Goal: Task Accomplishment & Management: Manage account settings

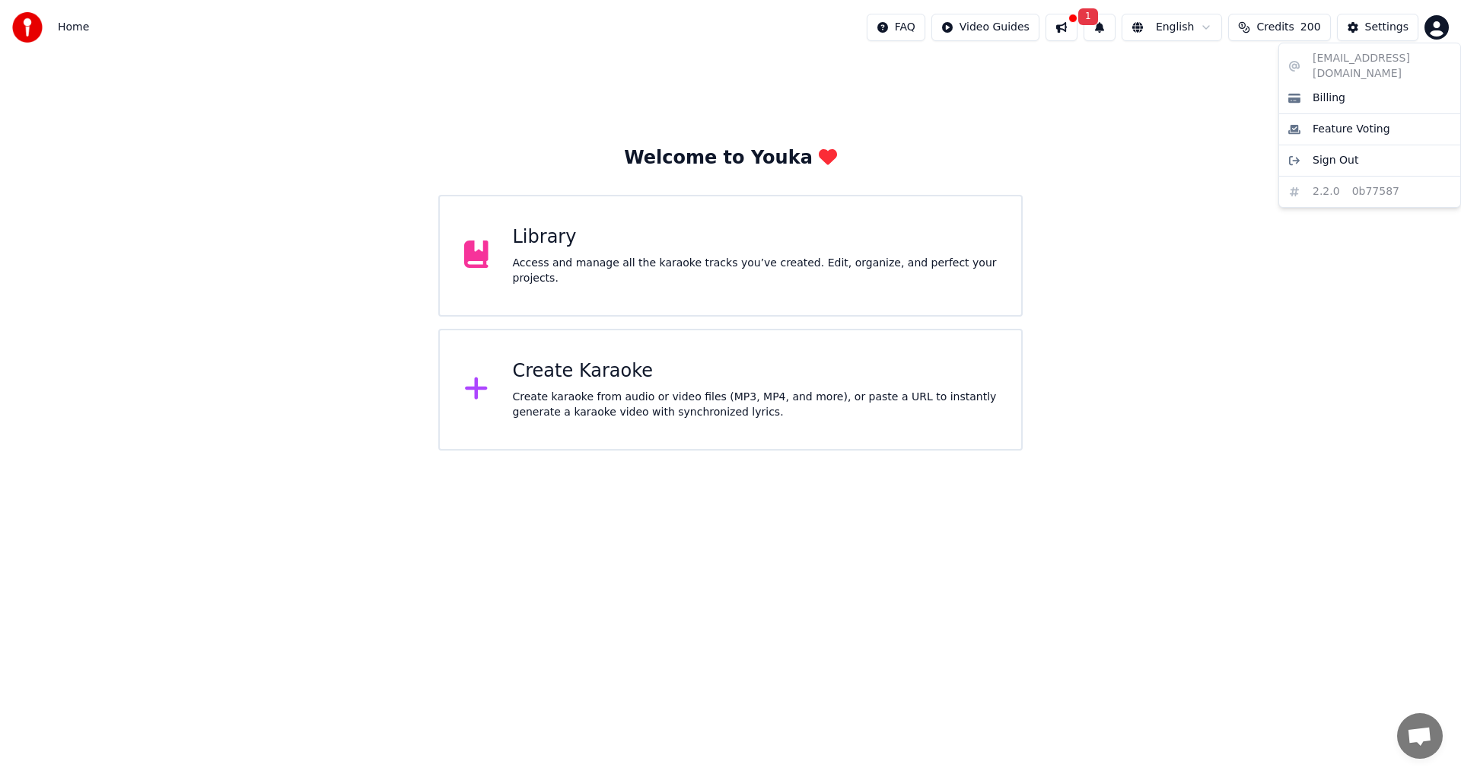
click at [1431, 18] on html "Home FAQ Video Guides 1 English Credits 200 Settings Welcome to Youka Library A…" at bounding box center [730, 225] width 1461 height 451
click at [1300, 23] on html "Home FAQ Video Guides 1 English Credits 200 Settings Welcome to Youka Library A…" at bounding box center [730, 225] width 1461 height 451
click at [1294, 26] on span "Credits" at bounding box center [1274, 27] width 37 height 15
click at [1120, 92] on div "Welcome to Youka Library Access and manage all the karaoke tracks you’ve create…" at bounding box center [730, 253] width 1461 height 396
click at [925, 31] on html "Home FAQ Video Guides 1 English Credits 200 Settings Welcome to Youka Library A…" at bounding box center [730, 225] width 1461 height 451
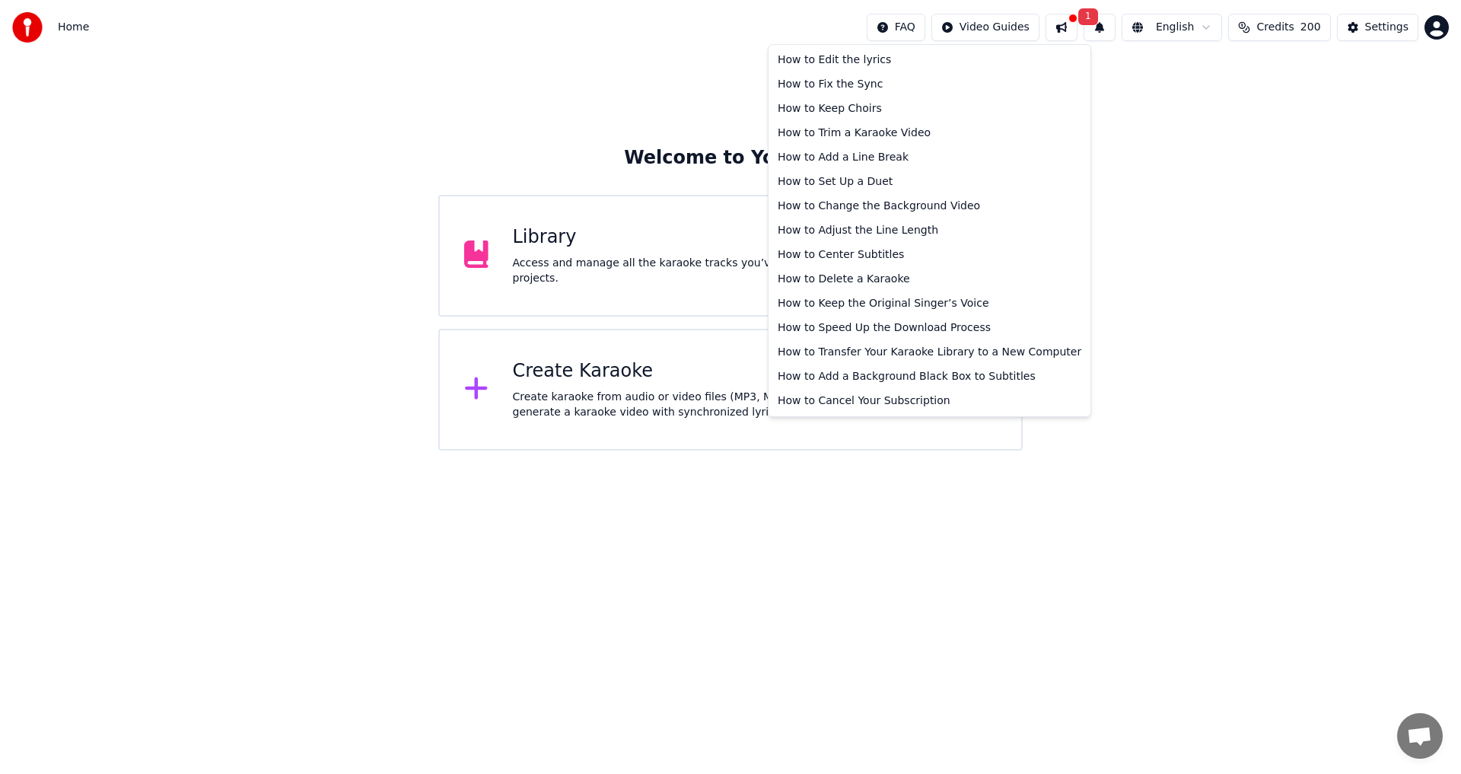
click at [1300, 27] on html "Home FAQ Video Guides 1 English Credits 200 Settings Welcome to Youka Library A…" at bounding box center [730, 225] width 1461 height 451
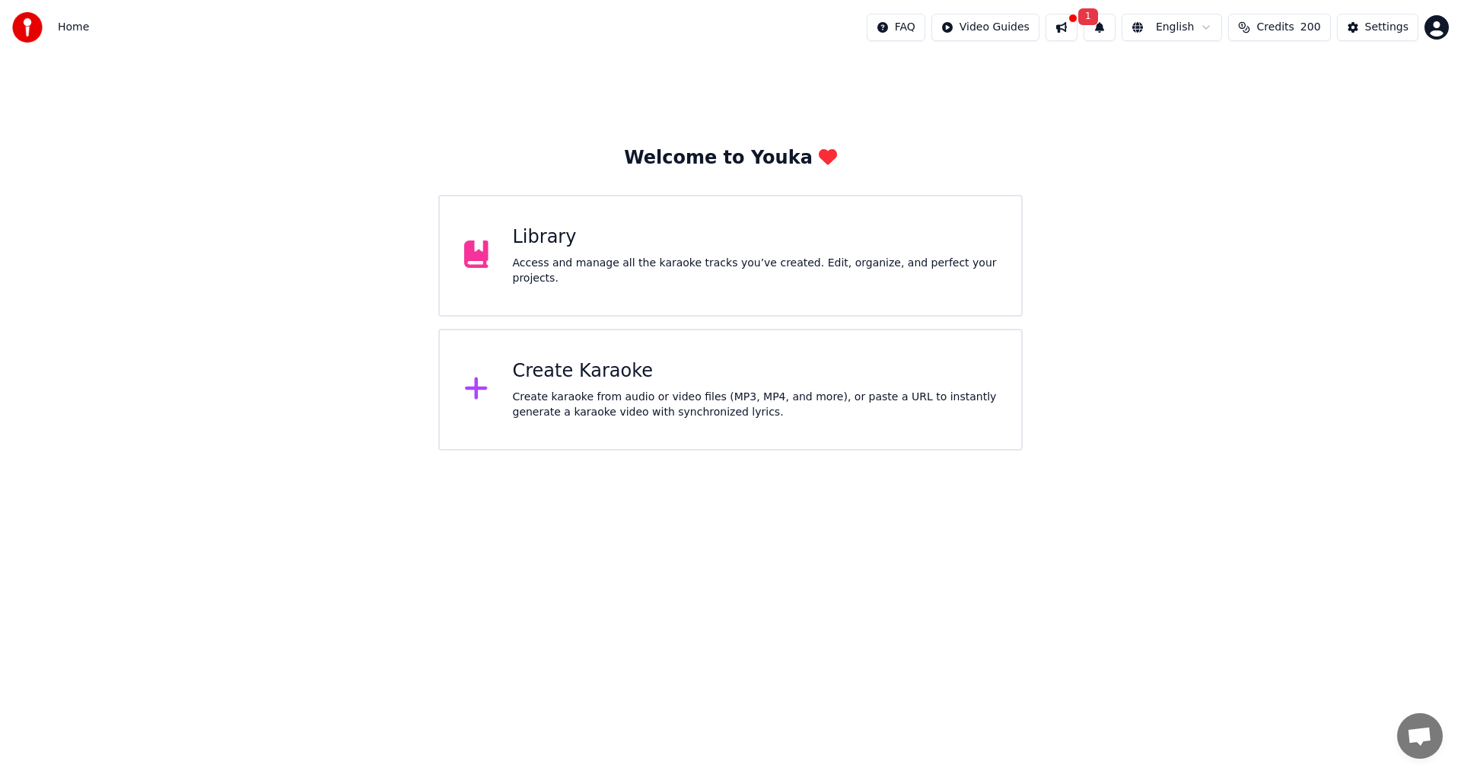
click at [1294, 27] on span "Credits" at bounding box center [1274, 27] width 37 height 15
click at [1143, 297] on div "Welcome to Youka Library Access and manage all the karaoke tracks you’ve create…" at bounding box center [730, 253] width 1461 height 396
click at [25, 21] on img at bounding box center [27, 27] width 30 height 30
click at [1016, 32] on html "Home FAQ Video Guides 1 English Credits 200 Settings Welcome to Youka Library A…" at bounding box center [730, 225] width 1461 height 451
click at [1084, 26] on html "Home FAQ Video Guides 1 English Credits 200 Settings Welcome to Youka Library A…" at bounding box center [730, 225] width 1461 height 451
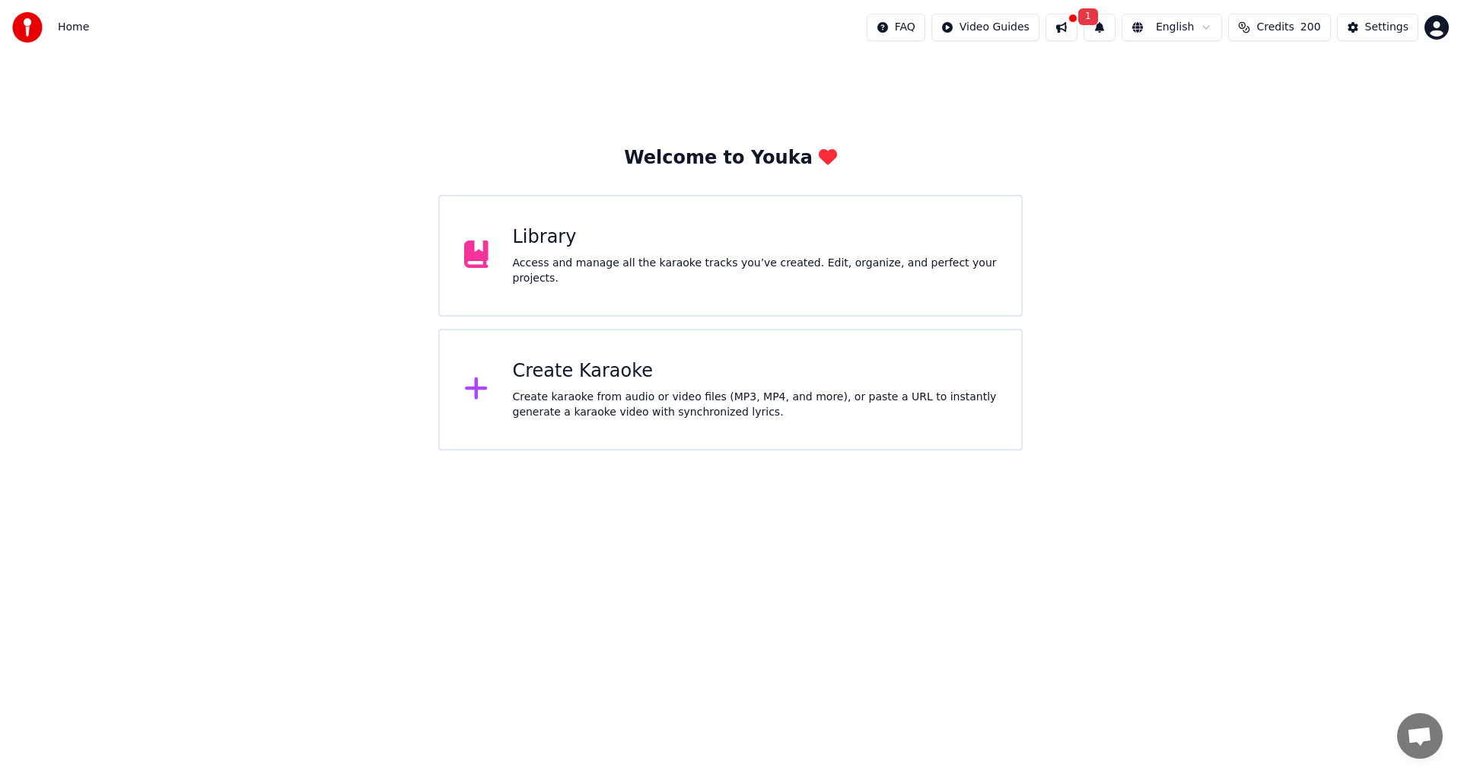
click at [1078, 24] on button at bounding box center [1062, 27] width 32 height 27
click at [1215, 28] on html "Home FAQ Video Guides 1 English Credits 200 Settings Welcome to Youka Library A…" at bounding box center [730, 225] width 1461 height 451
click at [1173, 26] on html "Home FAQ Video Guides 1 English Credits 200 Settings Welcome to Youka Library A…" at bounding box center [730, 225] width 1461 height 451
click at [1154, 23] on html "Home FAQ Video Guides 1 English Credits 200 Settings Welcome to Youka Library A…" at bounding box center [730, 225] width 1461 height 451
click at [1216, 28] on html "Home FAQ Video Guides 1 English Credits 200 Settings Welcome to Youka Library A…" at bounding box center [730, 225] width 1461 height 451
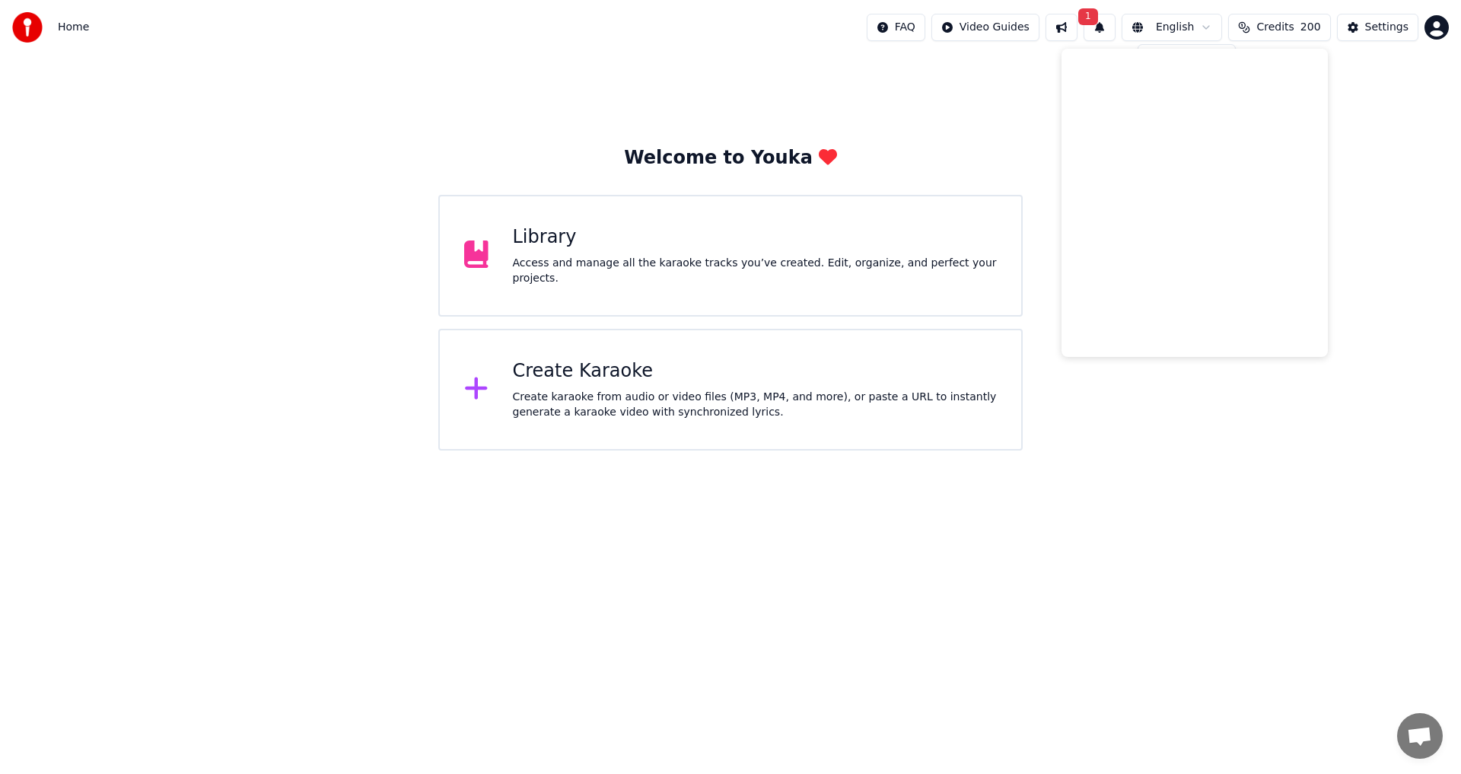
click at [1190, 27] on html "Home FAQ Video Guides 1 English Credits 200 Settings Welcome to Youka Library A…" at bounding box center [730, 225] width 1461 height 451
click at [1156, 32] on html "Home FAQ Video Guides 1 English Credits 200 Settings Welcome to Youka Library A…" at bounding box center [730, 225] width 1461 height 451
click at [1170, 37] on html "Home FAQ Video Guides 1 English Credits 200 Settings Welcome to Youka Library A…" at bounding box center [730, 225] width 1461 height 451
click at [1025, 125] on div "Welcome to Youka Library Access and manage all the karaoke tracks you’ve create…" at bounding box center [730, 253] width 1461 height 396
click at [1183, 29] on html "Home FAQ Video Guides 1 English Credits 200 Settings Welcome to Youka Library A…" at bounding box center [730, 225] width 1461 height 451
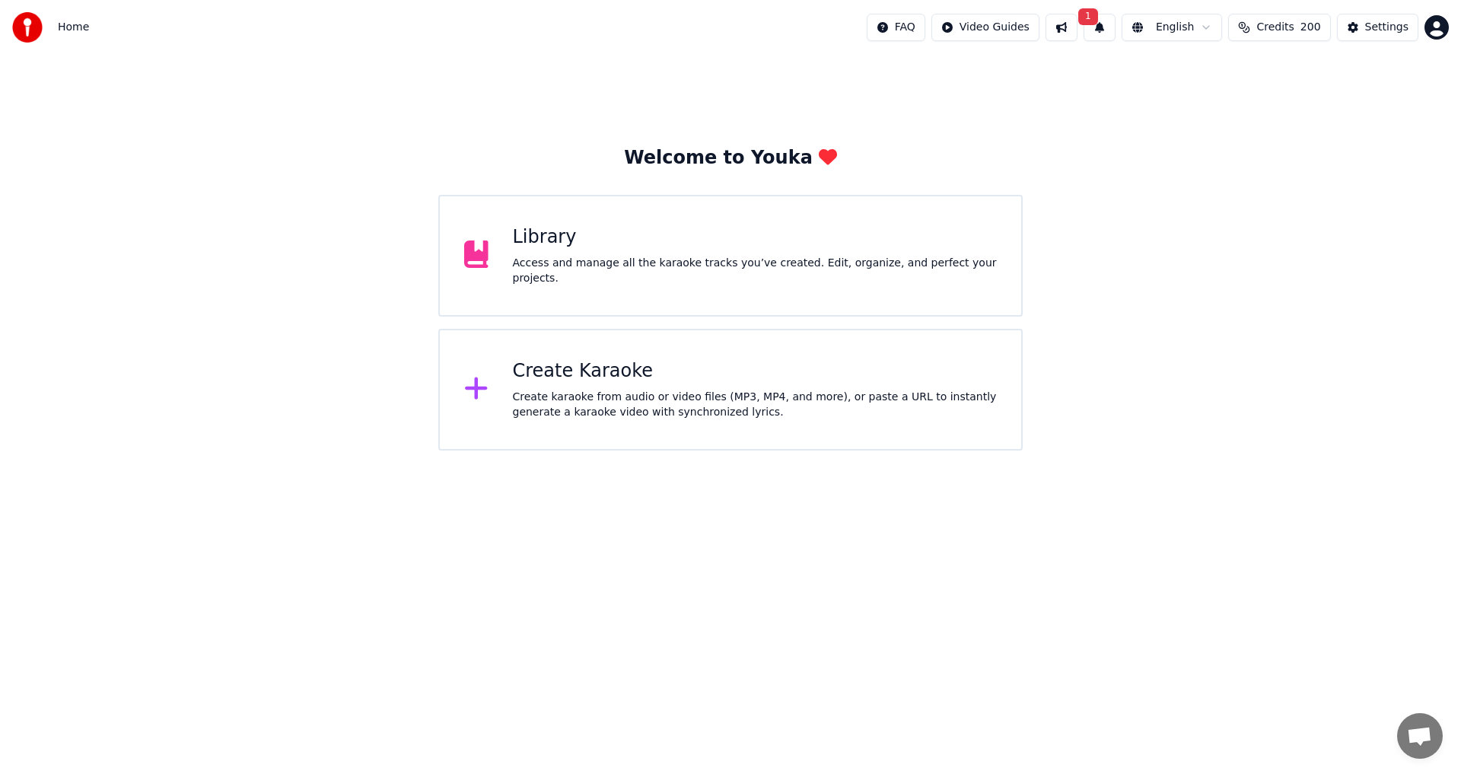
click at [1301, 14] on html "Home FAQ Video Guides 1 English Credits 200 Settings Welcome to Youka Library A…" at bounding box center [730, 225] width 1461 height 451
click at [1294, 24] on span "Credits" at bounding box center [1274, 27] width 37 height 15
click at [1283, 198] on button "Refresh" at bounding box center [1289, 211] width 78 height 27
click at [1292, 199] on button "Refresh" at bounding box center [1289, 211] width 78 height 27
click at [1377, 22] on div "Settings" at bounding box center [1386, 27] width 43 height 15
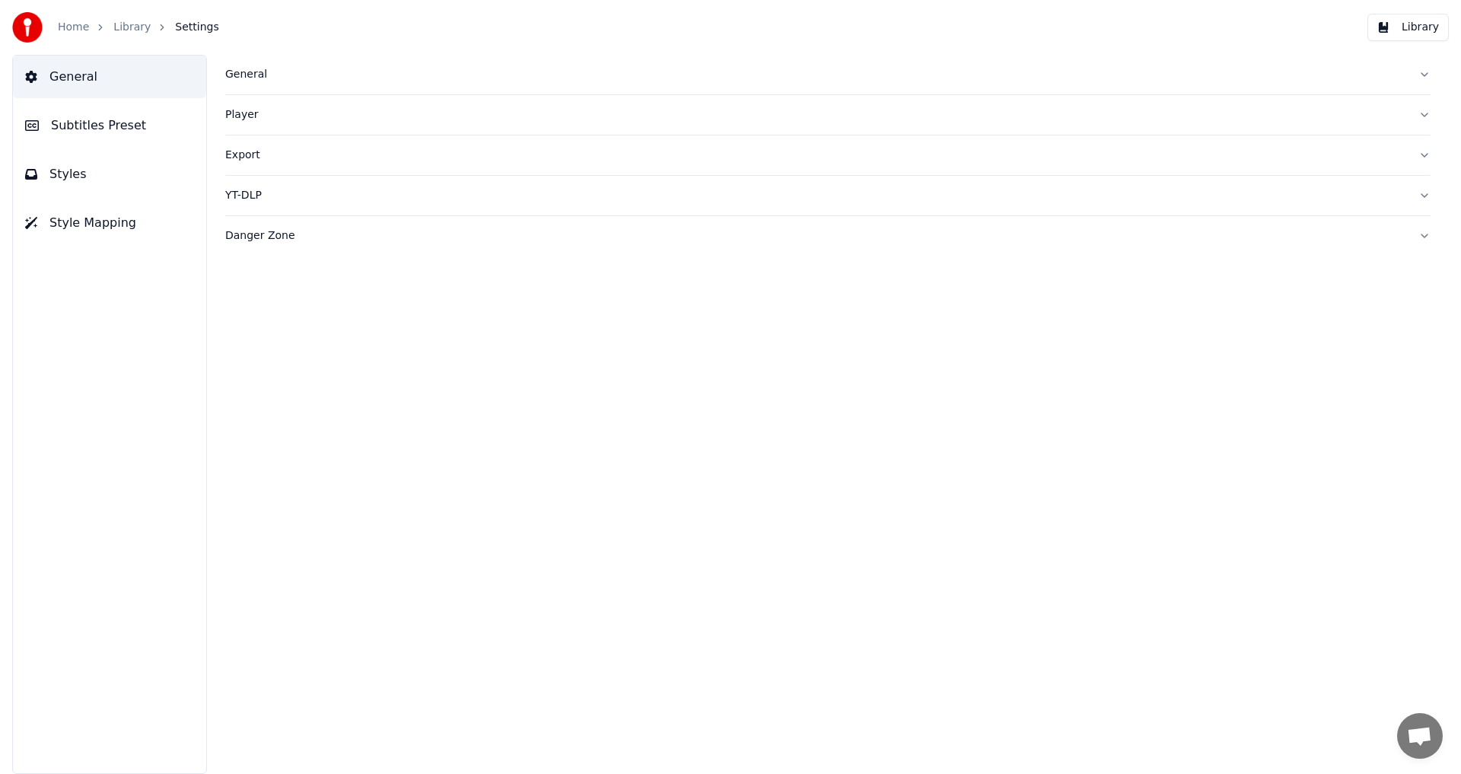
click at [68, 25] on link "Home" at bounding box center [73, 27] width 31 height 15
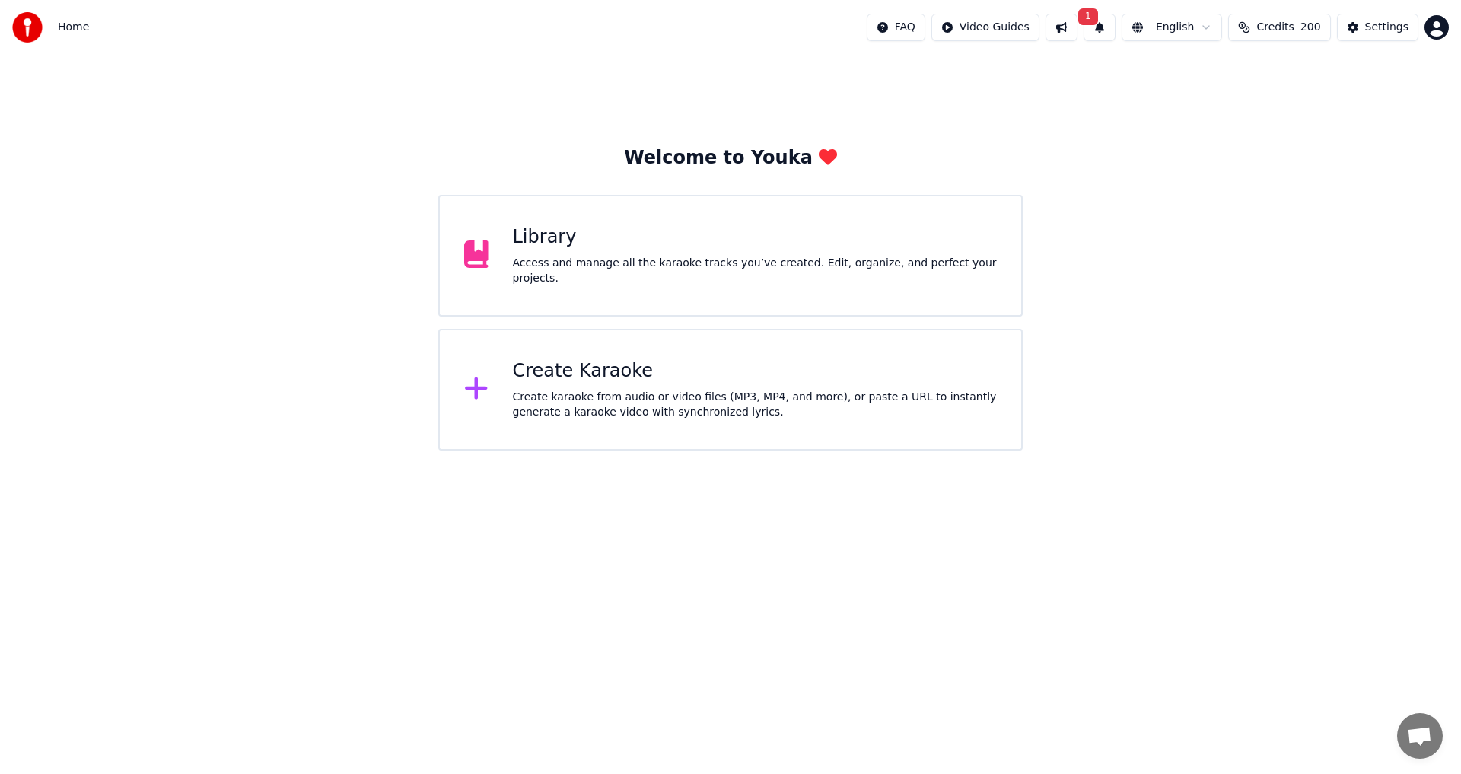
click at [1114, 29] on button "1" at bounding box center [1100, 27] width 32 height 27
click at [1078, 24] on button at bounding box center [1062, 27] width 32 height 27
click at [1009, 25] on html "Home FAQ Video Guides 1 English Credits 200 Settings Welcome to Youka Library A…" at bounding box center [730, 225] width 1461 height 451
click at [928, 26] on html "Home FAQ Video Guides 1 English Credits 200 Settings Welcome to Youka Library A…" at bounding box center [730, 225] width 1461 height 451
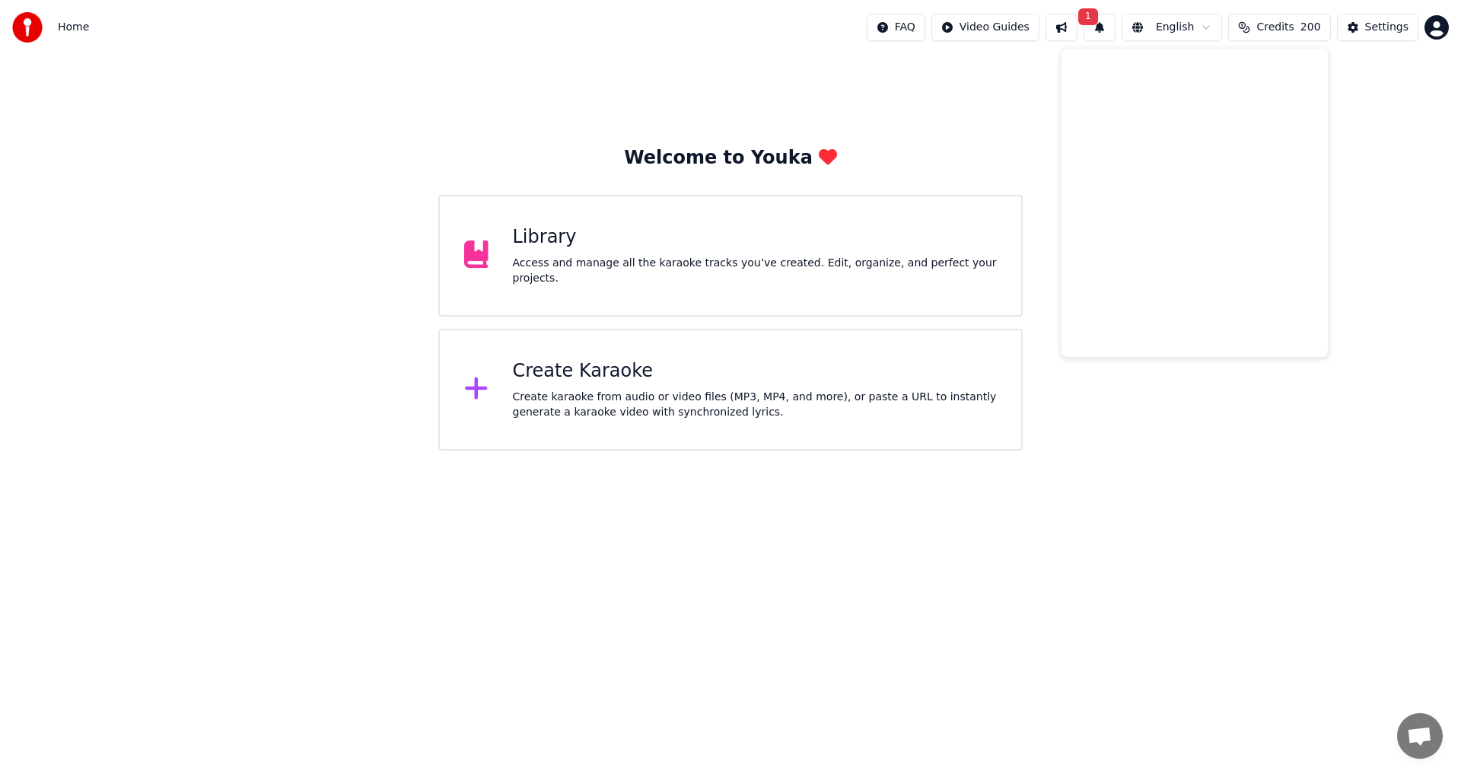
click at [1437, 26] on html "Home FAQ Video Guides 1 English Credits 200 Settings Welcome to Youka Library A…" at bounding box center [730, 225] width 1461 height 451
click at [1407, 86] on div "Billing" at bounding box center [1369, 98] width 175 height 24
click at [1435, 25] on html "Home FAQ Video Guides 1 English Credits 200 Settings Welcome to Youka Library A…" at bounding box center [730, 225] width 1461 height 451
click at [1326, 91] on span "Billing" at bounding box center [1329, 98] width 33 height 15
click at [45, 27] on div at bounding box center [32, 27] width 40 height 30
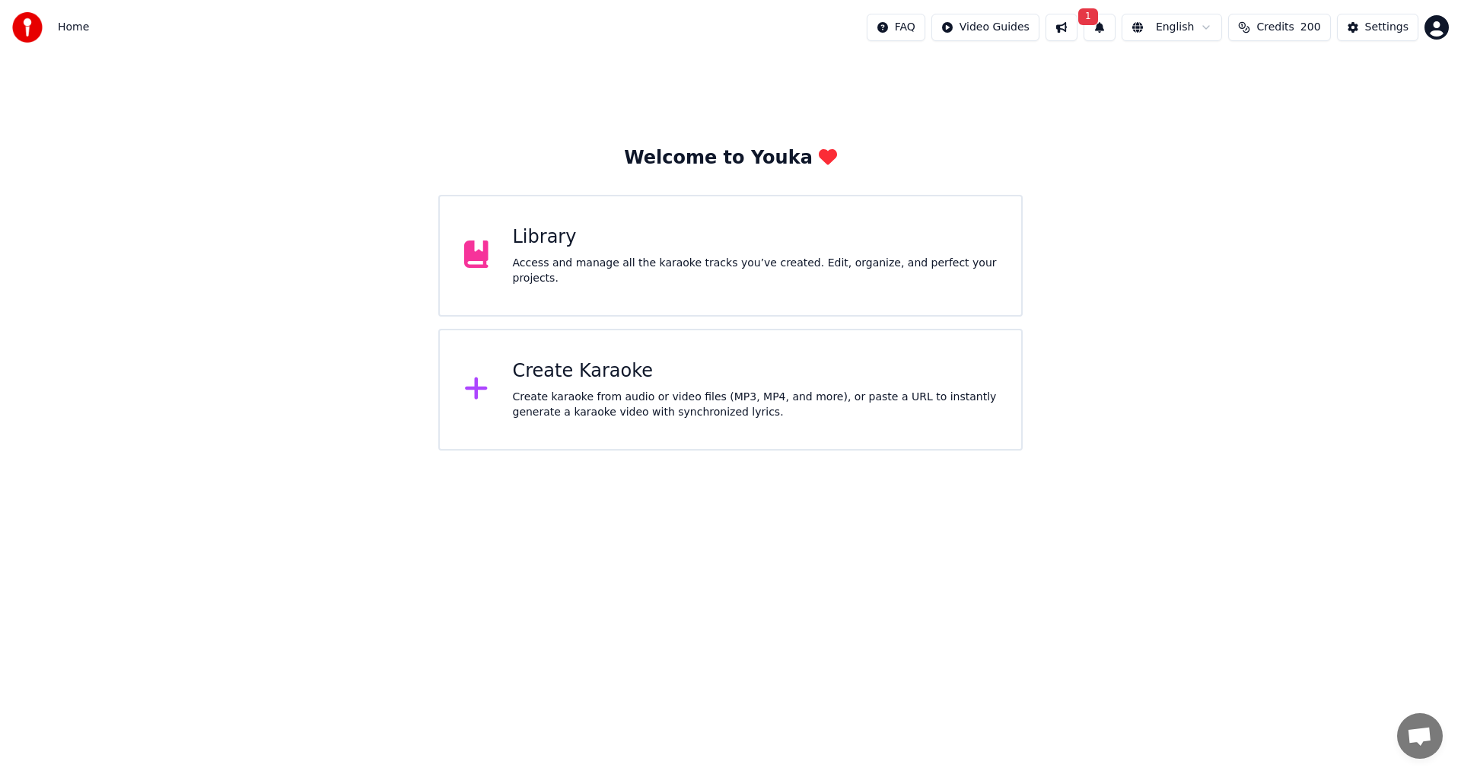
click at [77, 30] on span "Home" at bounding box center [73, 27] width 31 height 15
click at [29, 24] on img at bounding box center [27, 27] width 30 height 30
click at [72, 30] on span "Home" at bounding box center [73, 27] width 31 height 15
click at [73, 30] on span "Home" at bounding box center [73, 27] width 31 height 15
click at [196, 251] on div "Welcome to Youka Library Access and manage all the karaoke tracks you’ve create…" at bounding box center [730, 253] width 1461 height 396
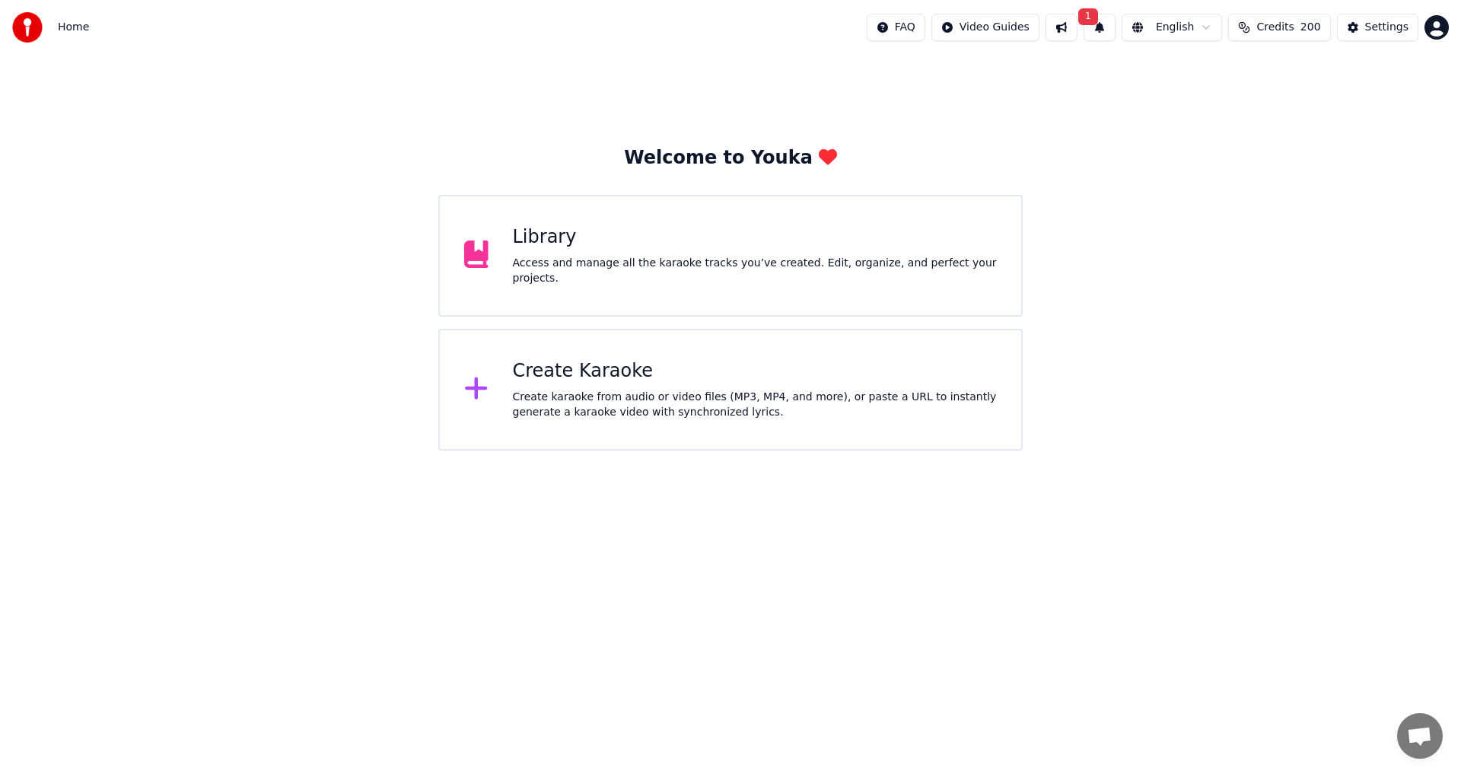
click at [20, 22] on img at bounding box center [27, 27] width 30 height 30
click at [1116, 28] on button "1" at bounding box center [1100, 27] width 32 height 27
click at [1078, 24] on button at bounding box center [1062, 27] width 32 height 27
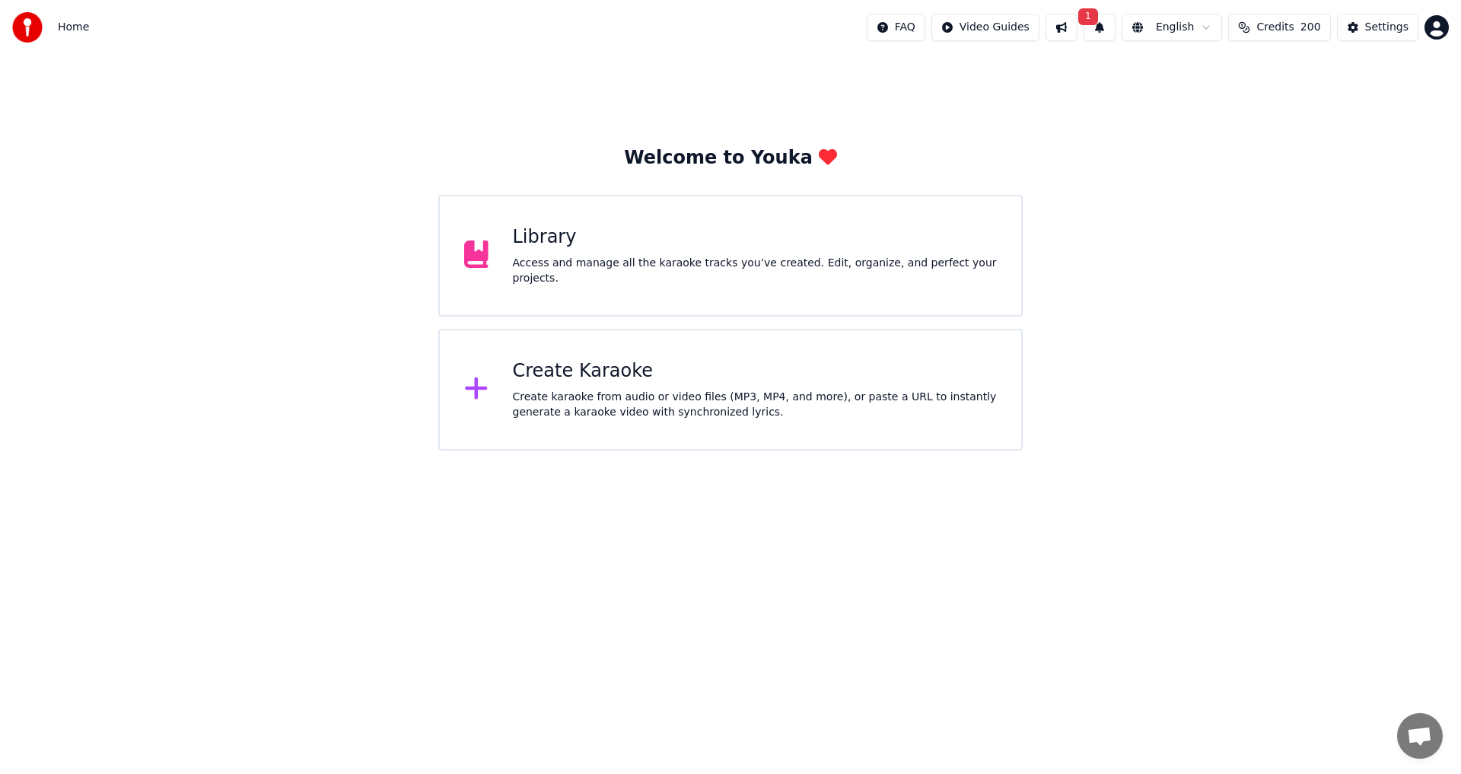
click at [1078, 24] on button at bounding box center [1062, 27] width 32 height 27
click at [1078, 26] on button at bounding box center [1062, 27] width 32 height 27
click at [1384, 28] on div "Settings" at bounding box center [1386, 27] width 43 height 15
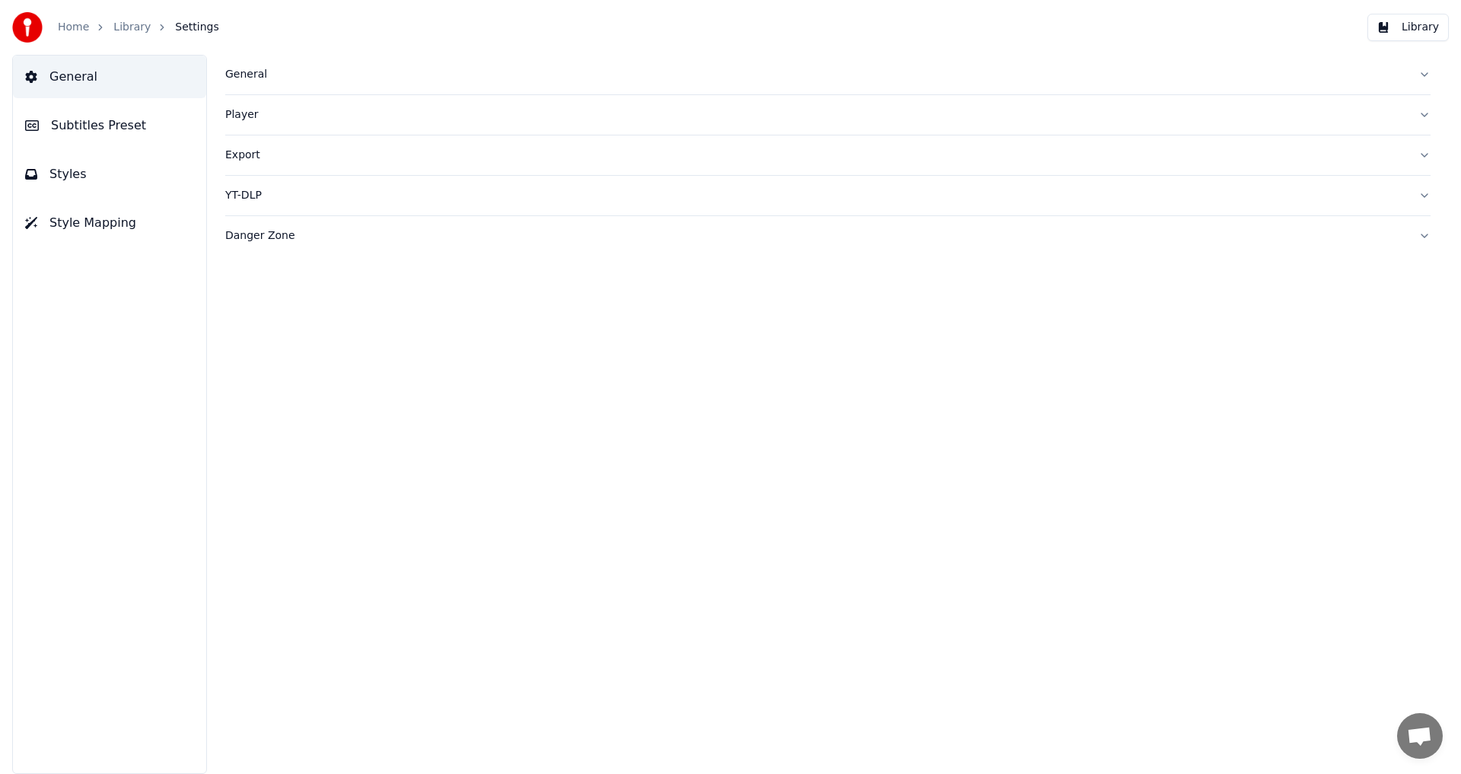
click at [1412, 21] on button "Library" at bounding box center [1408, 27] width 81 height 27
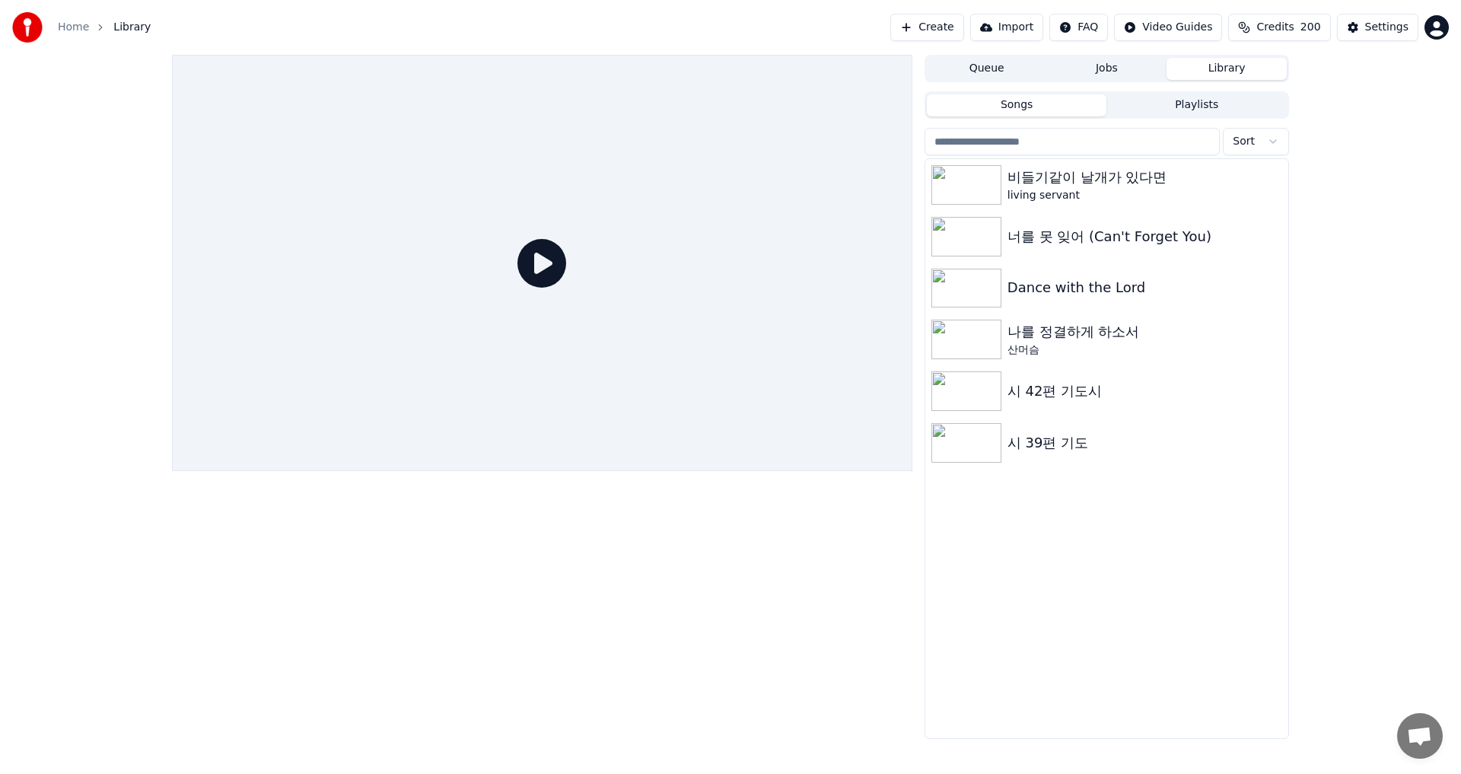
click at [1431, 25] on html "Home Library Create Import FAQ Video Guides Credits 200 Settings Queue Jobs Lib…" at bounding box center [730, 387] width 1461 height 774
click at [1330, 91] on span "Billing" at bounding box center [1329, 98] width 33 height 15
click at [1438, 26] on html "Home Library Create Import FAQ Video Guides Credits 200 Settings Queue Jobs Lib…" at bounding box center [730, 387] width 1461 height 774
click at [1354, 122] on span "Feature Voting" at bounding box center [1352, 129] width 78 height 15
click at [1440, 30] on html "Home Library Create Import FAQ Video Guides Credits 200 Settings Queue Jobs Lib…" at bounding box center [730, 387] width 1461 height 774
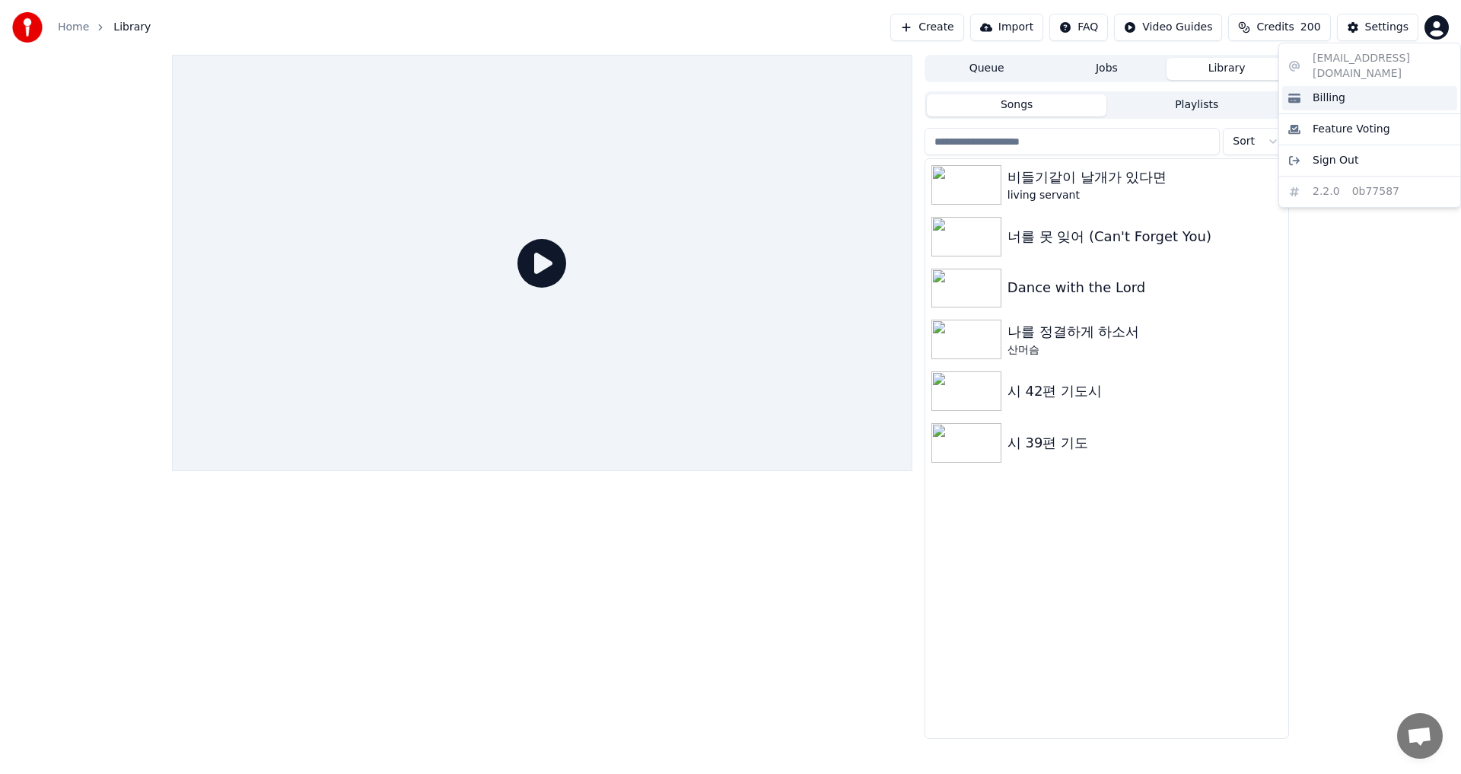
click at [1342, 91] on span "Billing" at bounding box center [1329, 98] width 33 height 15
